Goal: Task Accomplishment & Management: Use online tool/utility

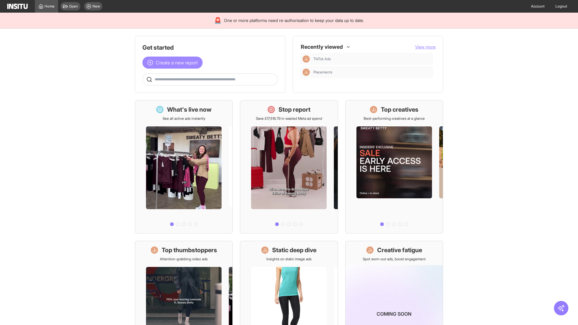
click at [174, 63] on span "Create a new report" at bounding box center [177, 62] width 42 height 7
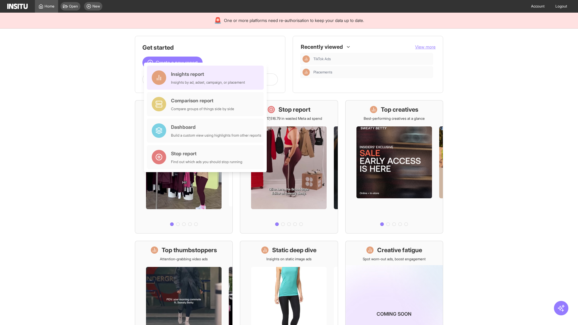
click at [207, 78] on div "Insights report Insights by ad, adset, campaign, or placement" at bounding box center [208, 77] width 74 height 14
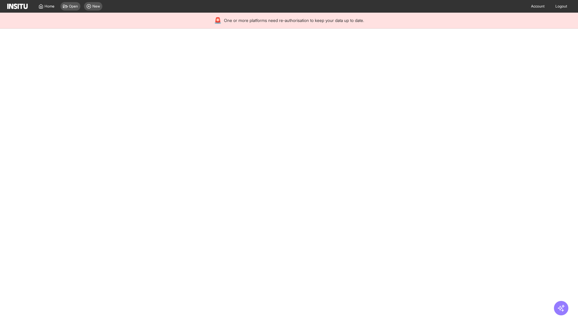
select select "**"
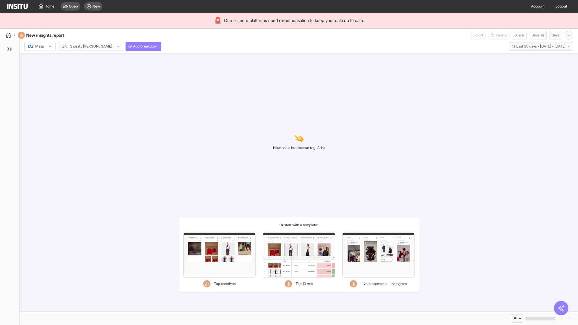
click at [40, 46] on div at bounding box center [35, 46] width 17 height 6
click at [40, 59] on span "Meta" at bounding box center [40, 59] width 8 height 5
click at [133, 46] on span "Add breakdown" at bounding box center [146, 46] width 26 height 5
